Goal: Transaction & Acquisition: Purchase product/service

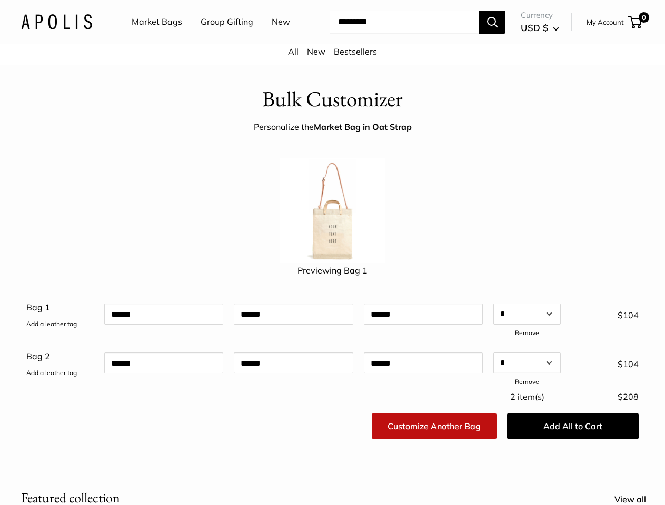
click at [332, 253] on img at bounding box center [332, 210] width 105 height 105
click at [332, 34] on input "Search..." at bounding box center [405, 22] width 150 height 23
click at [217, 39] on ul "Market Bags Group Gifting New" at bounding box center [220, 22] width 177 height 34
click at [395, 34] on input "Search..." at bounding box center [405, 22] width 150 height 23
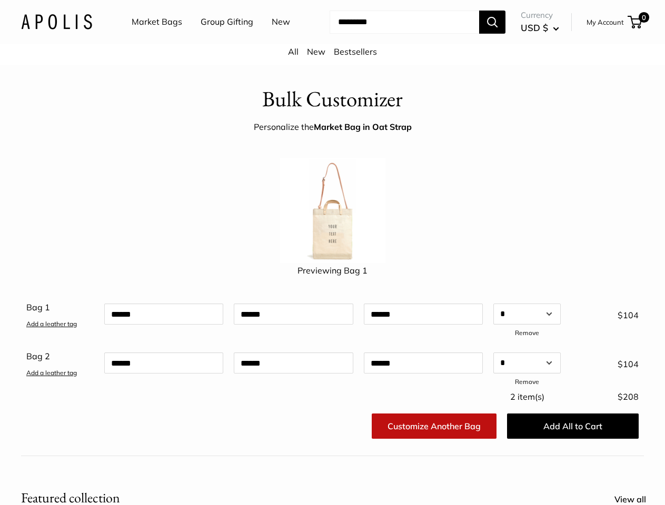
click at [332, 357] on div "Bag 1 Add a leather tag Qty Add a leather tag * * * * * * * * * ** ** ** ** ** …" at bounding box center [332, 345] width 612 height 90
click at [52, 328] on link "Add a leather tag" at bounding box center [51, 324] width 51 height 8
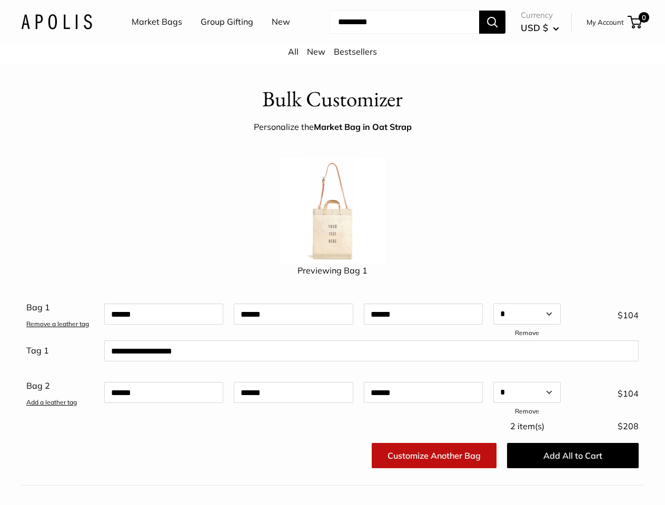
click at [527, 337] on link "Remove" at bounding box center [527, 333] width 24 height 8
